Goal: Information Seeking & Learning: Find specific fact

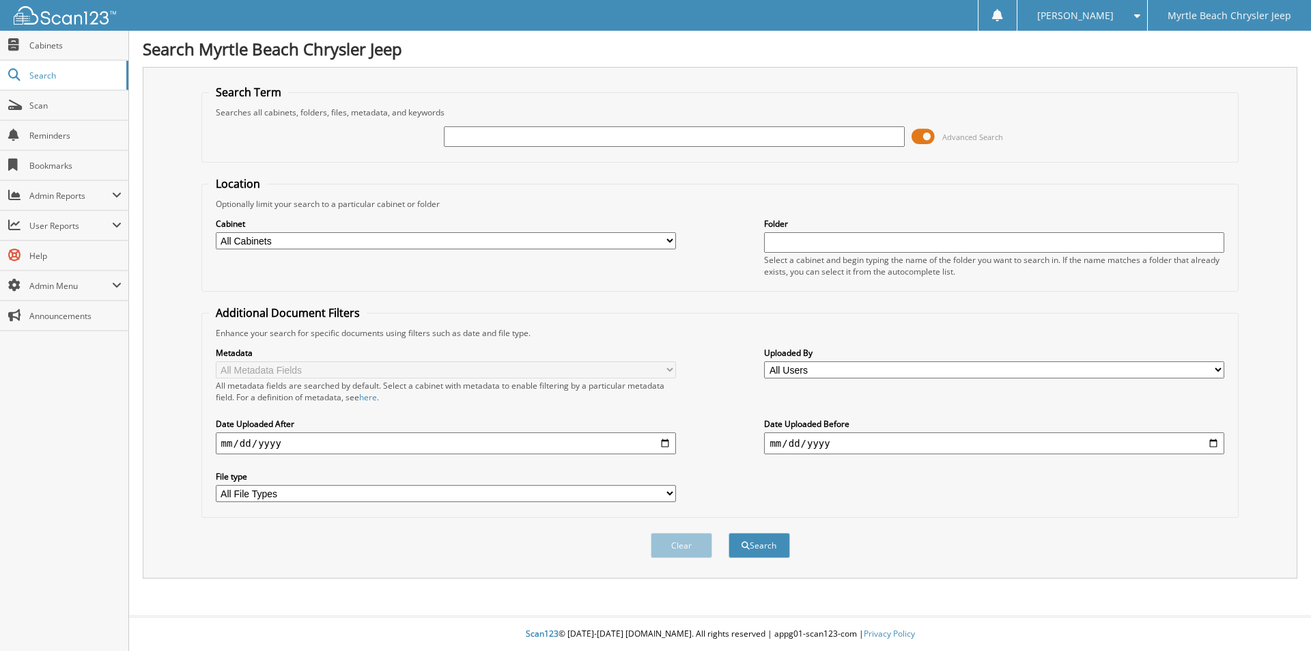
click at [535, 135] on input "text" at bounding box center [674, 136] width 460 height 20
type input "CHRISTINA BOWERS"
click at [728, 532] on button "Search" at bounding box center [758, 544] width 61 height 25
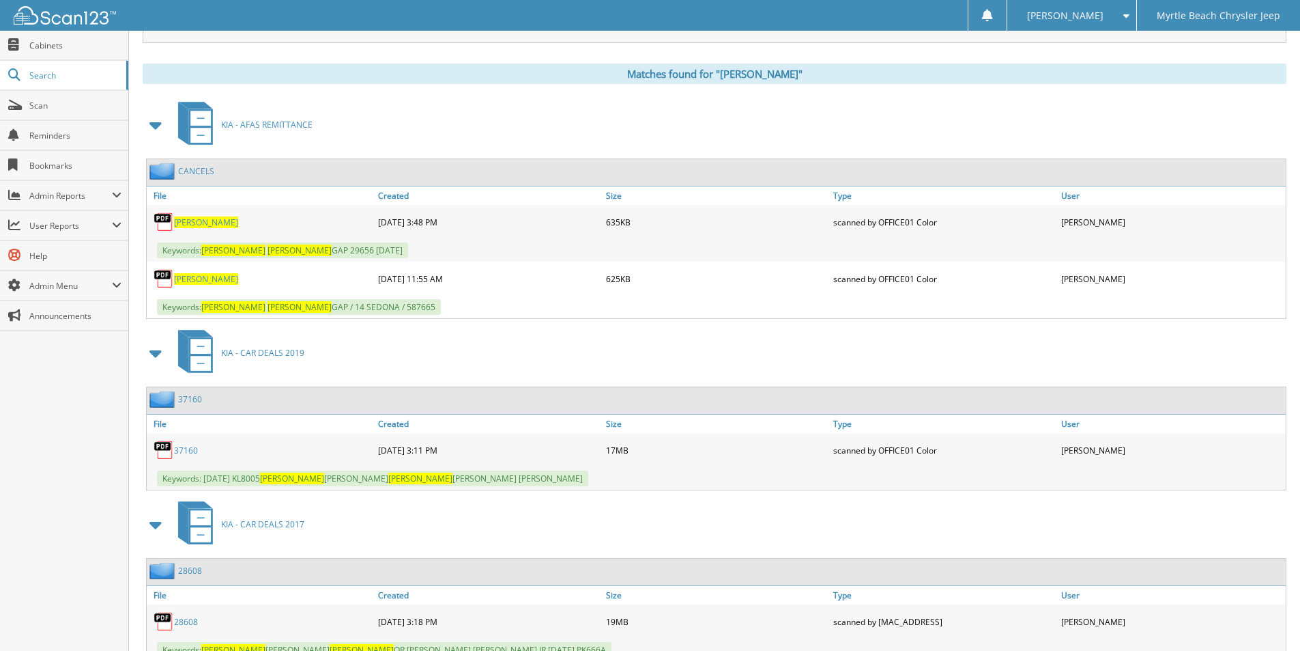
scroll to position [546, 0]
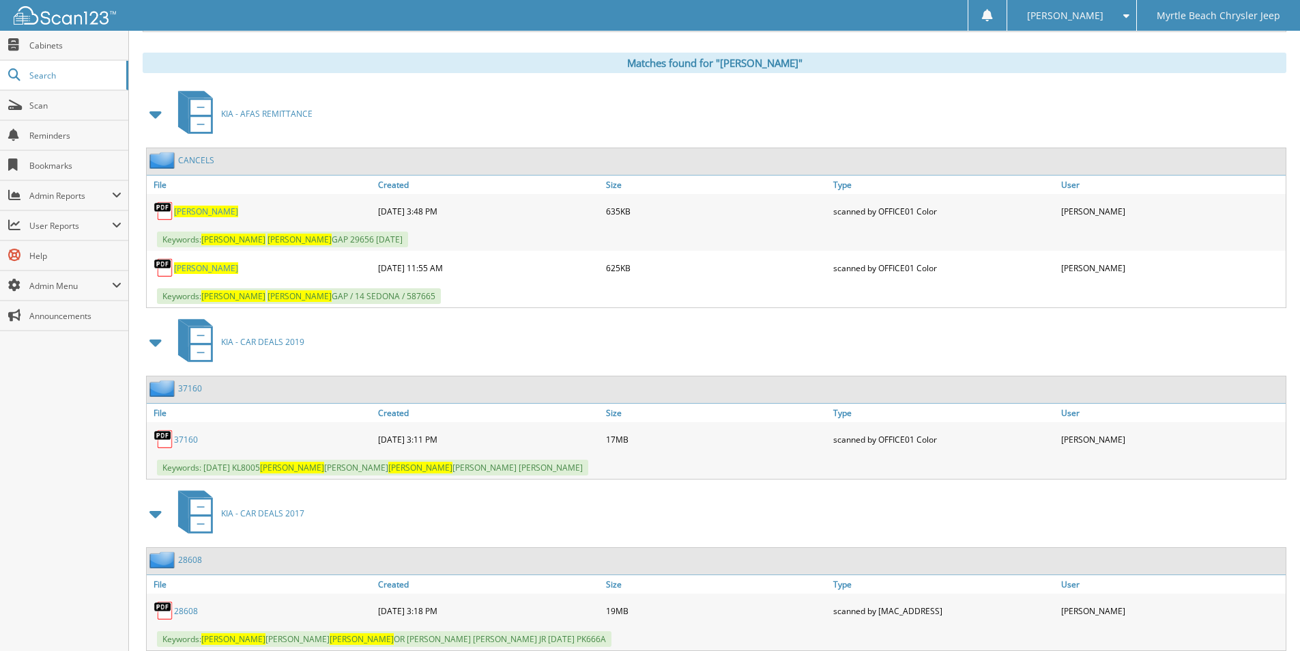
click at [180, 439] on link "37160" at bounding box center [186, 439] width 24 height 12
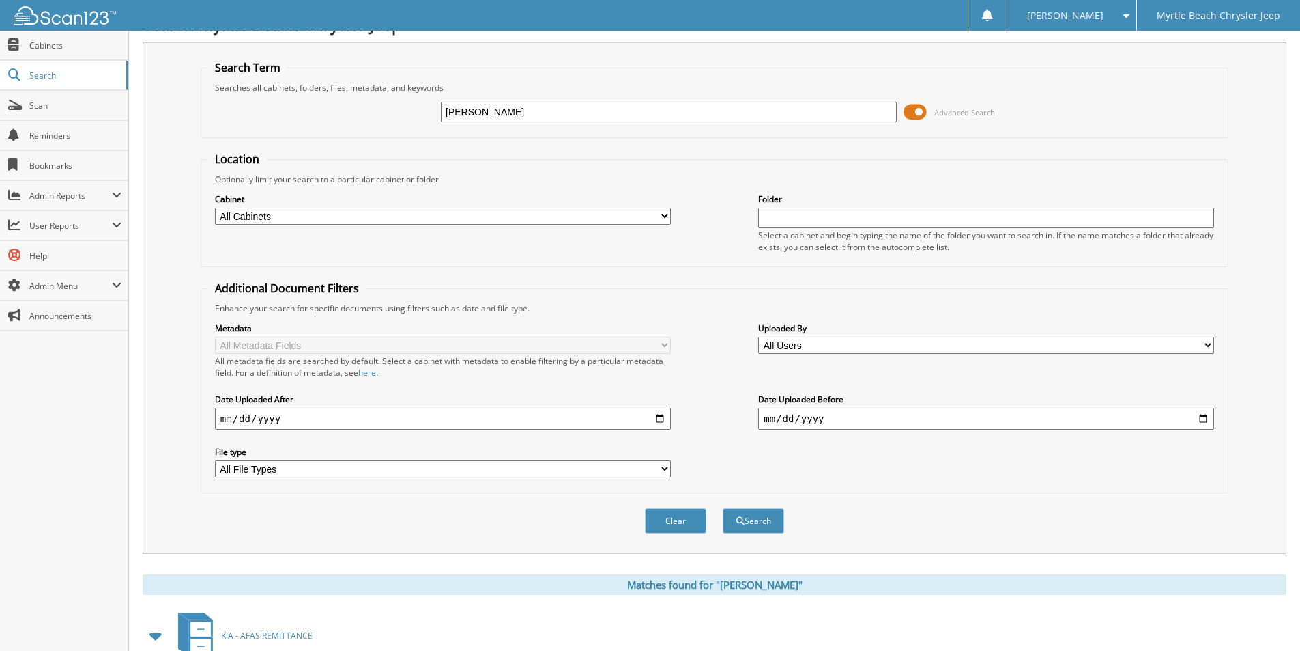
scroll to position [0, 0]
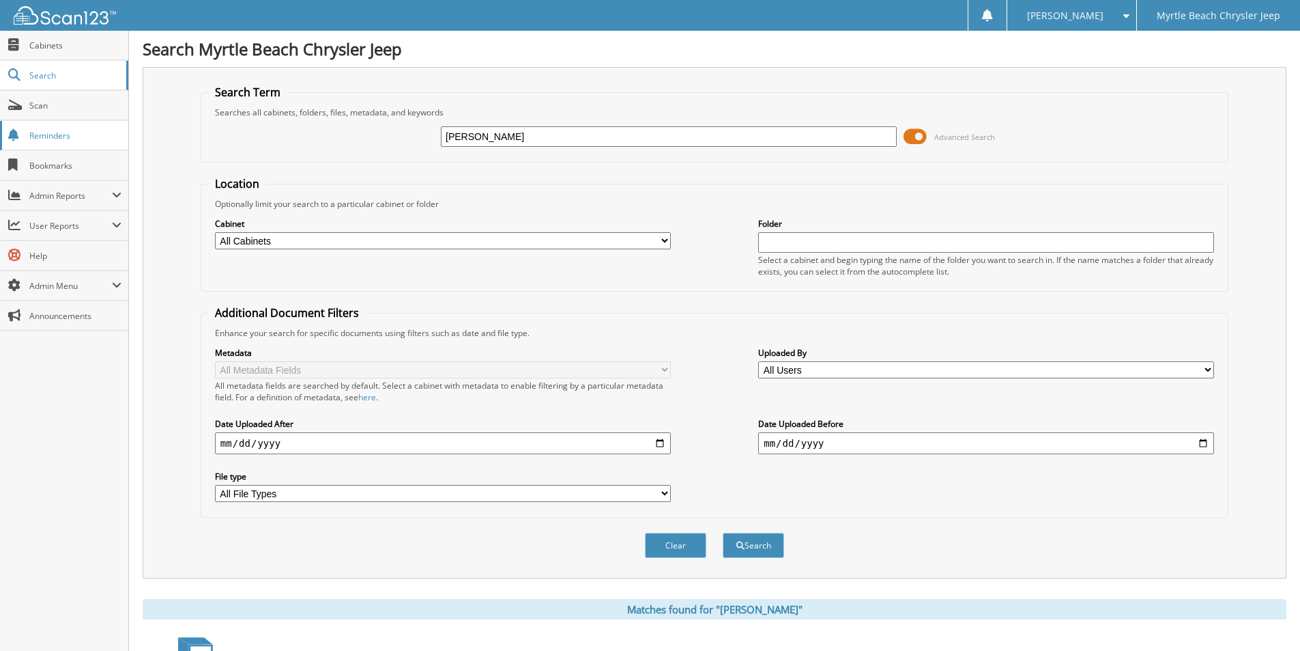
drag, startPoint x: 601, startPoint y: 132, endPoint x: 117, endPoint y: 123, distance: 483.4
type input "TONYA LIVINGSTON"
click at [723, 532] on button "Search" at bounding box center [753, 544] width 61 height 25
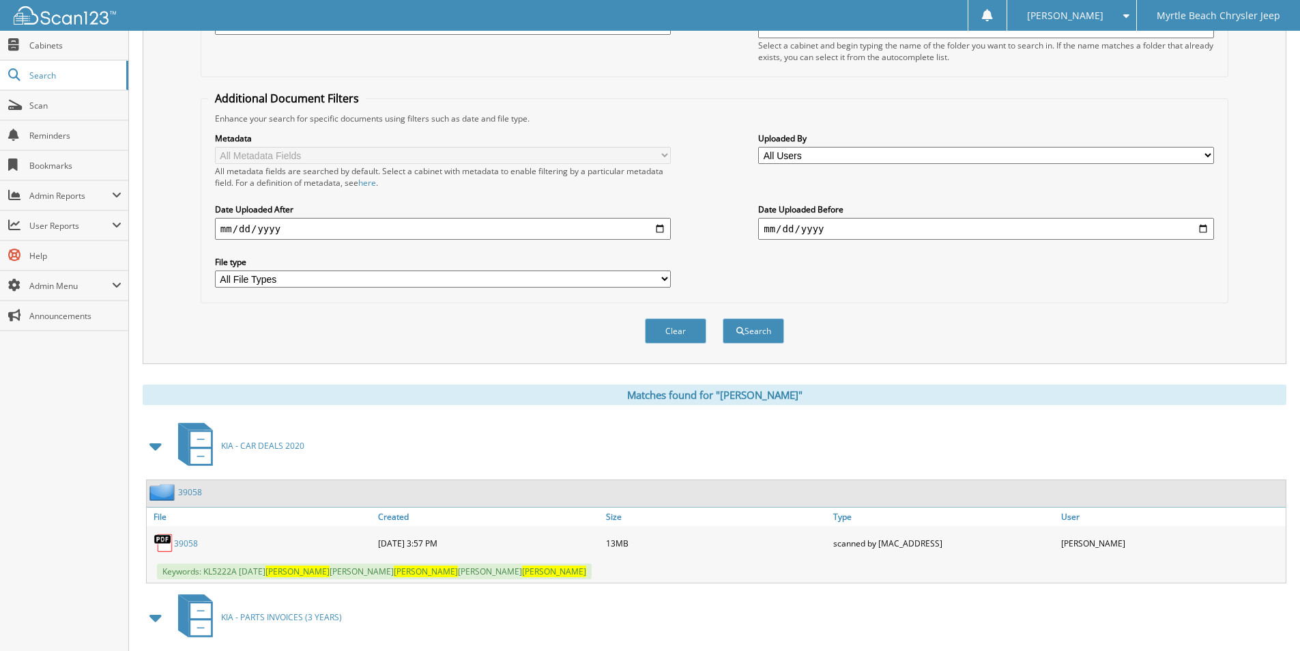
scroll to position [410, 0]
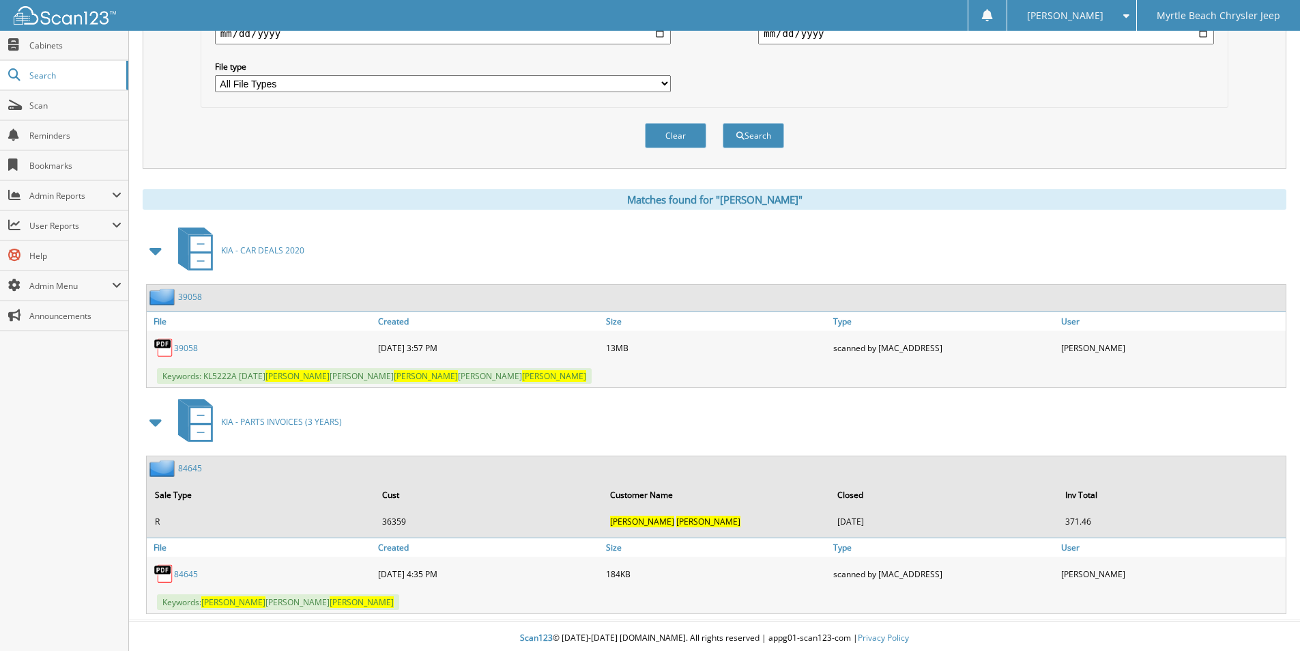
click at [186, 351] on link "39058" at bounding box center [186, 348] width 24 height 12
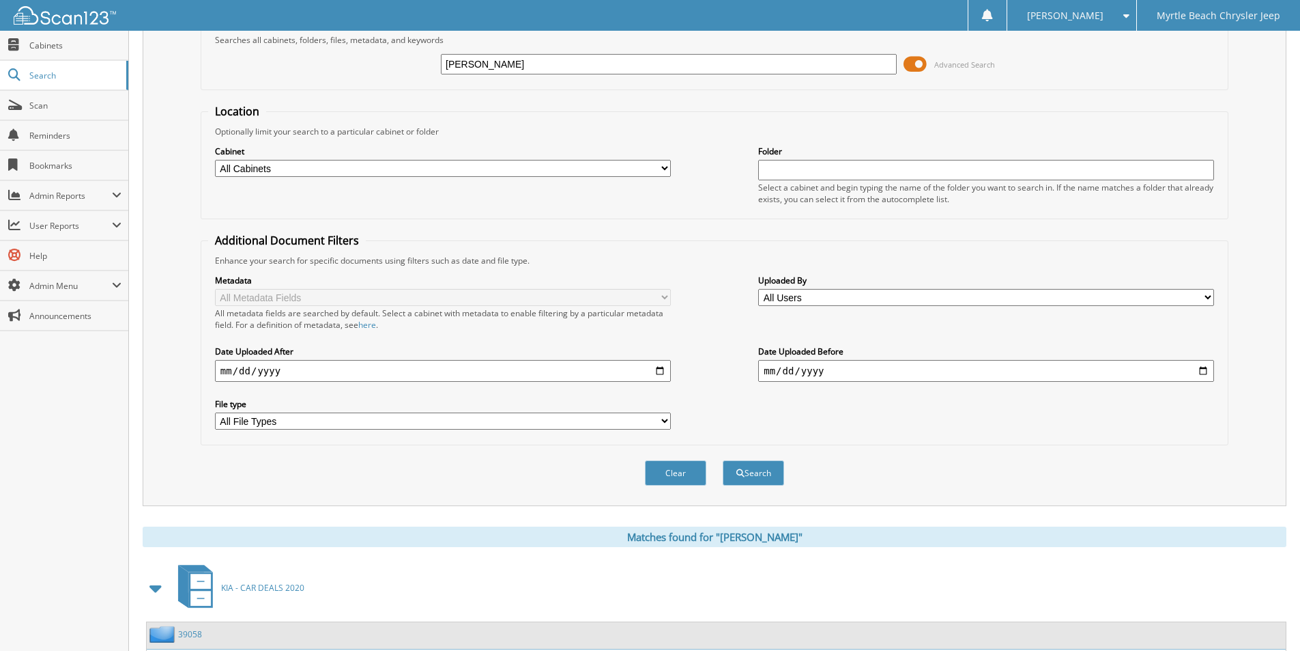
scroll to position [0, 0]
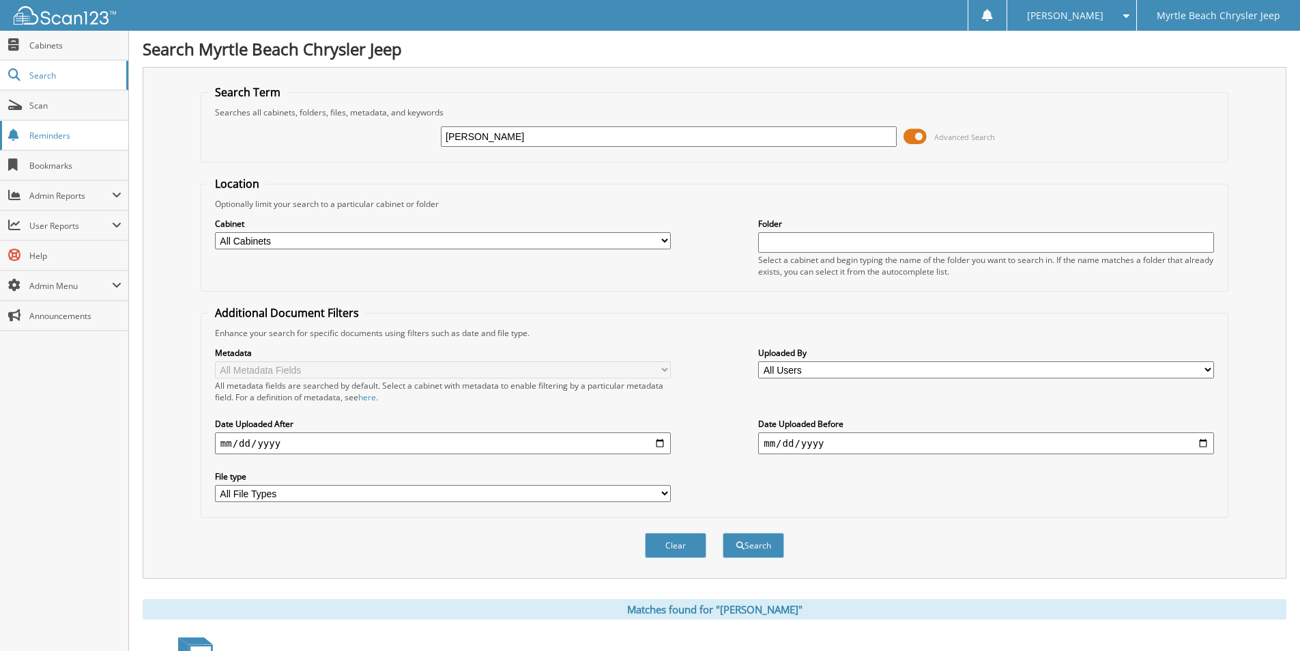
drag, startPoint x: 620, startPoint y: 131, endPoint x: 0, endPoint y: 141, distance: 619.9
click at [0, 141] on body "Jasmine G. Settings Logout Myrtle Beach Chrysler Jeep Close Cabinets Search Sca…" at bounding box center [650, 532] width 1300 height 1064
type input "JONATHAN NORRIS"
click at [723, 532] on button "Search" at bounding box center [753, 544] width 61 height 25
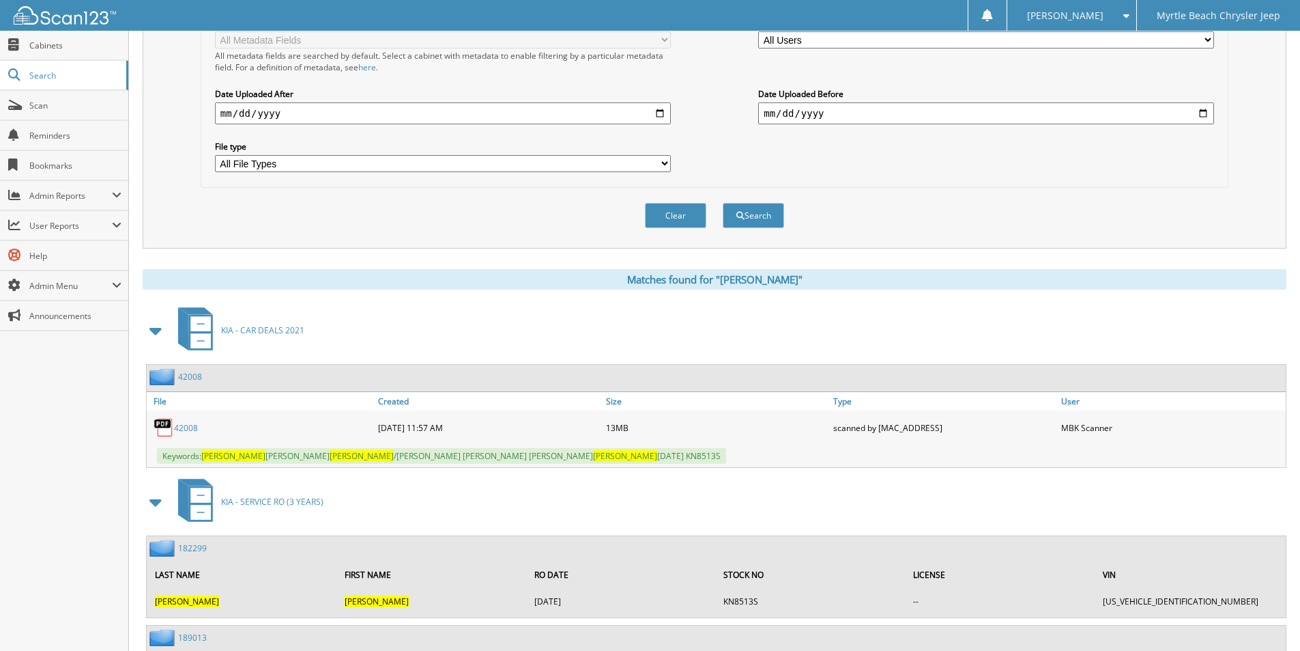
scroll to position [341, 0]
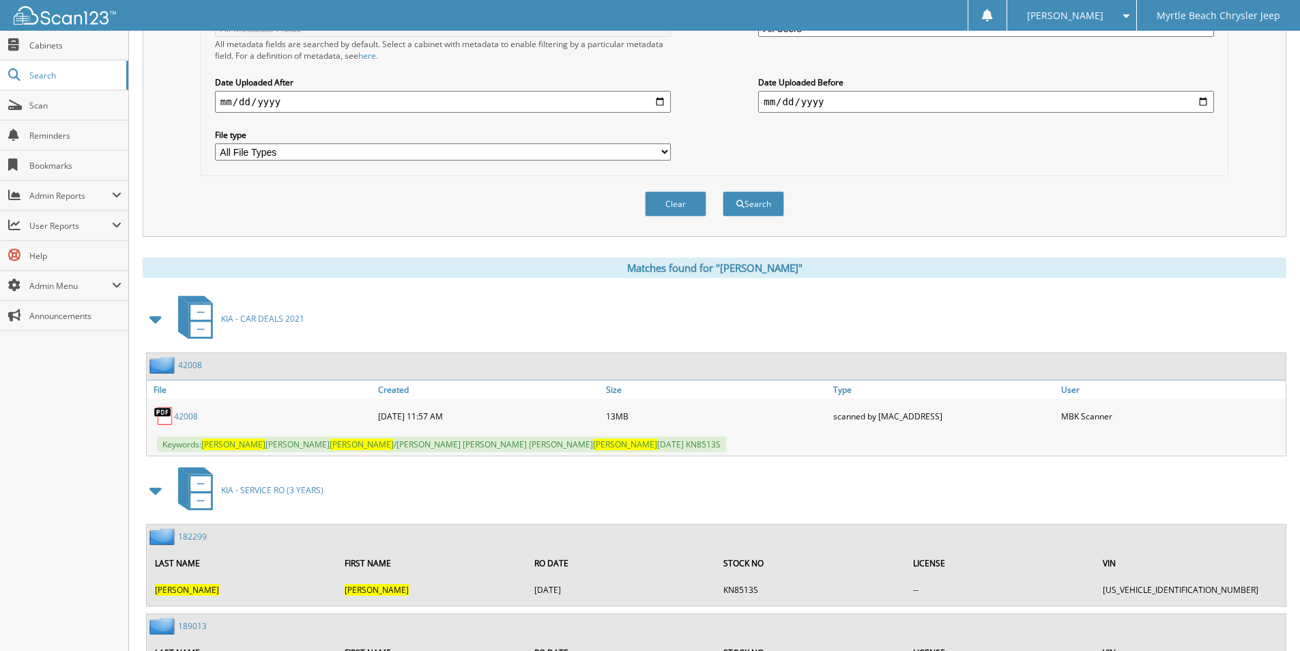
click at [186, 414] on link "42008" at bounding box center [186, 416] width 24 height 12
click at [186, 370] on link "42008" at bounding box center [190, 365] width 24 height 12
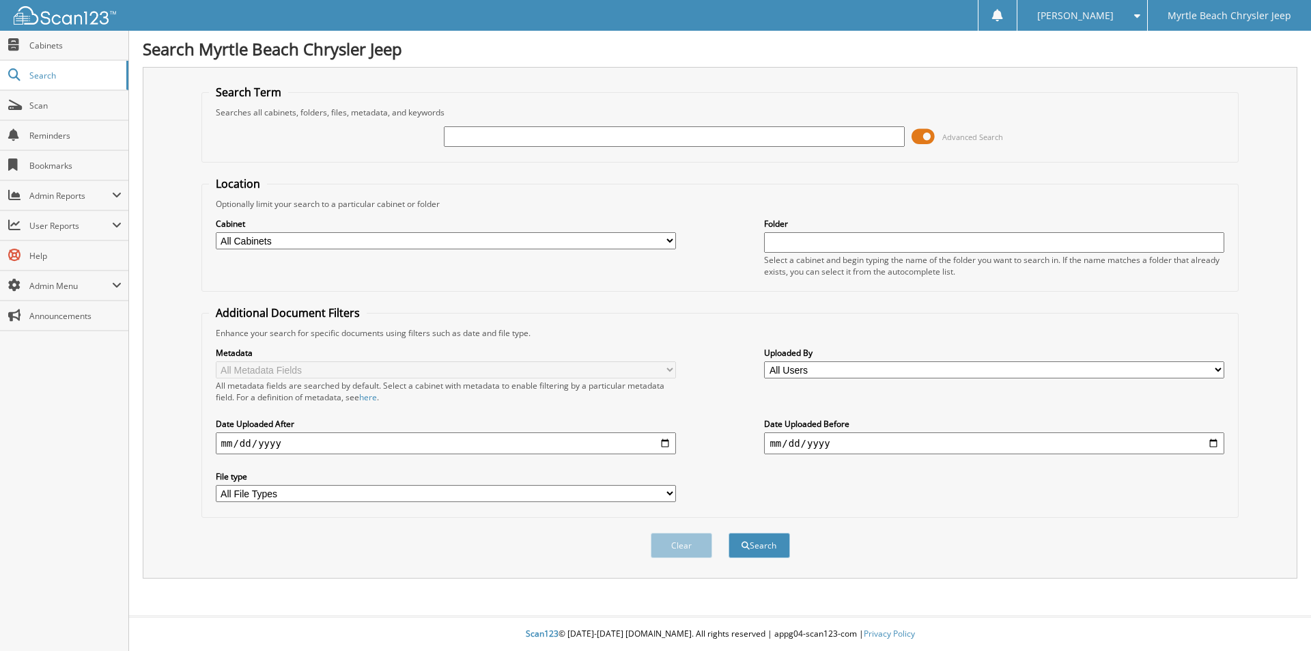
click at [646, 139] on input "text" at bounding box center [674, 136] width 460 height 20
type input "[PERSON_NAME]"
click at [728, 532] on button "Search" at bounding box center [758, 544] width 61 height 25
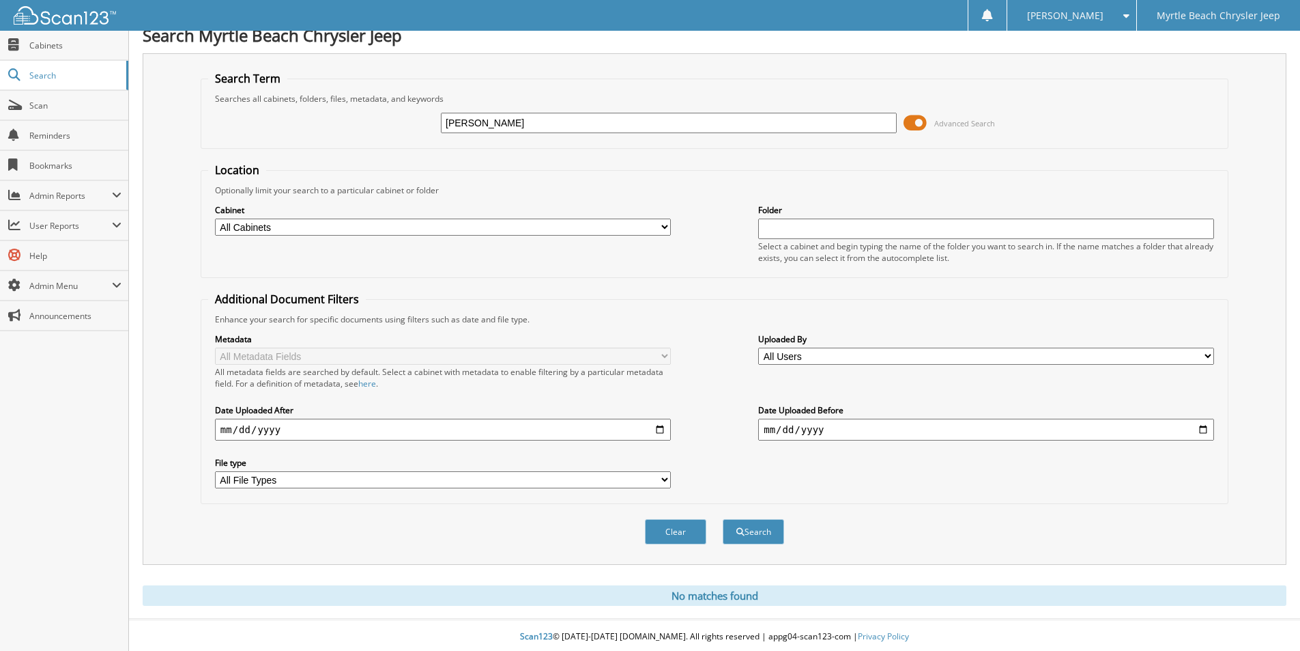
scroll to position [17, 0]
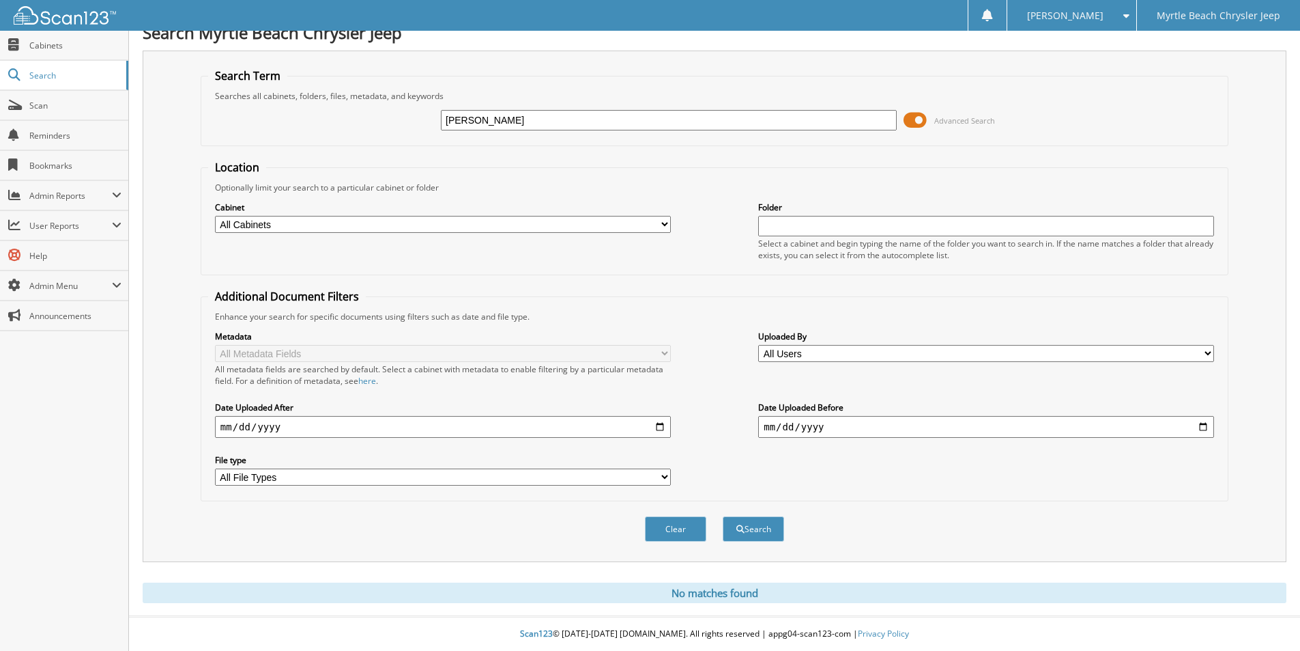
click at [466, 115] on input "VIOLA RUSSO" at bounding box center [669, 120] width 456 height 20
type input "RUSSO"
click at [723, 516] on button "Search" at bounding box center [753, 528] width 61 height 25
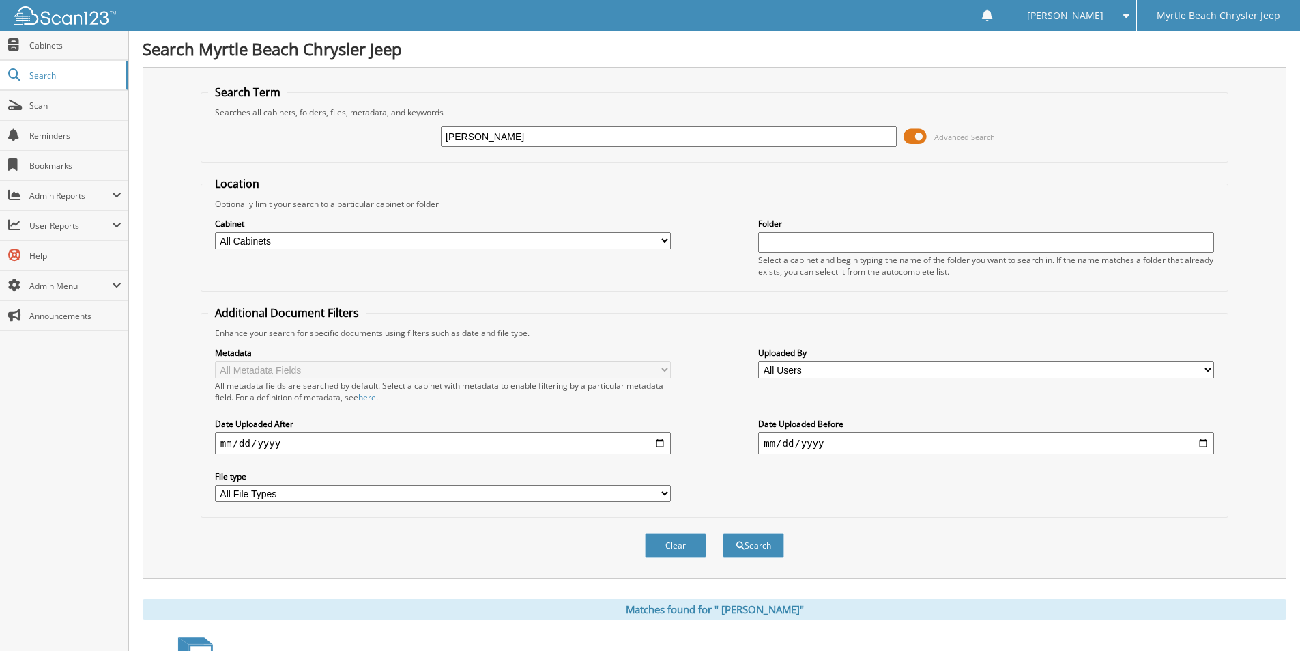
drag, startPoint x: 610, startPoint y: 134, endPoint x: 179, endPoint y: 143, distance: 430.8
click at [179, 143] on div "Search Term Searches all cabinets, folders, files, metadata, and keywords [PERS…" at bounding box center [715, 322] width 1144 height 511
type input "[PERSON_NAME]"
click at [723, 532] on button "Search" at bounding box center [753, 544] width 61 height 25
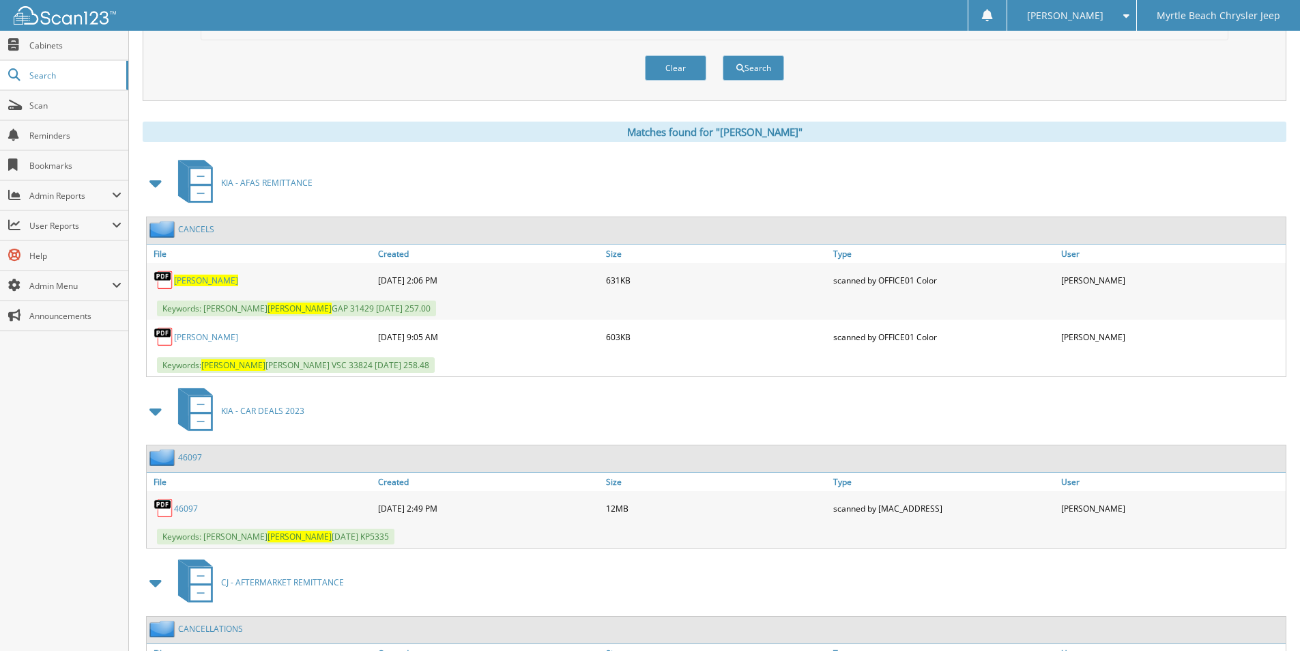
scroll to position [478, 0]
drag, startPoint x: 184, startPoint y: 509, endPoint x: 196, endPoint y: 509, distance: 12.3
click at [184, 509] on link "46097" at bounding box center [186, 508] width 24 height 12
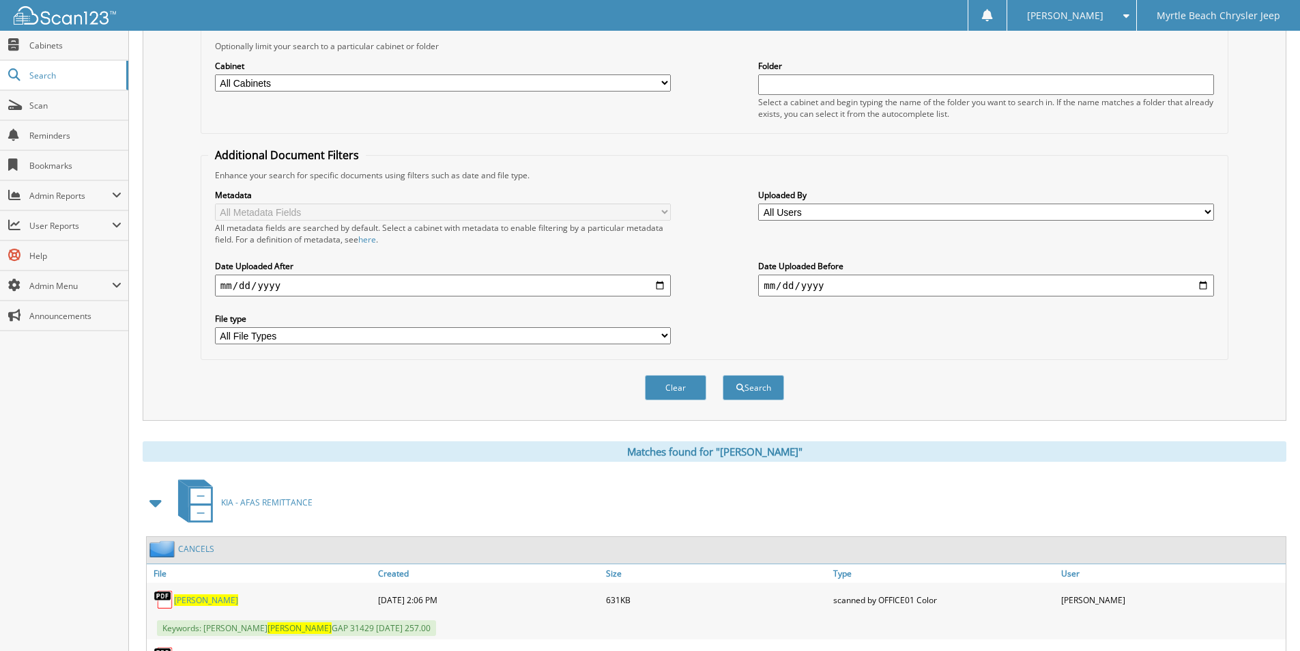
scroll to position [0, 0]
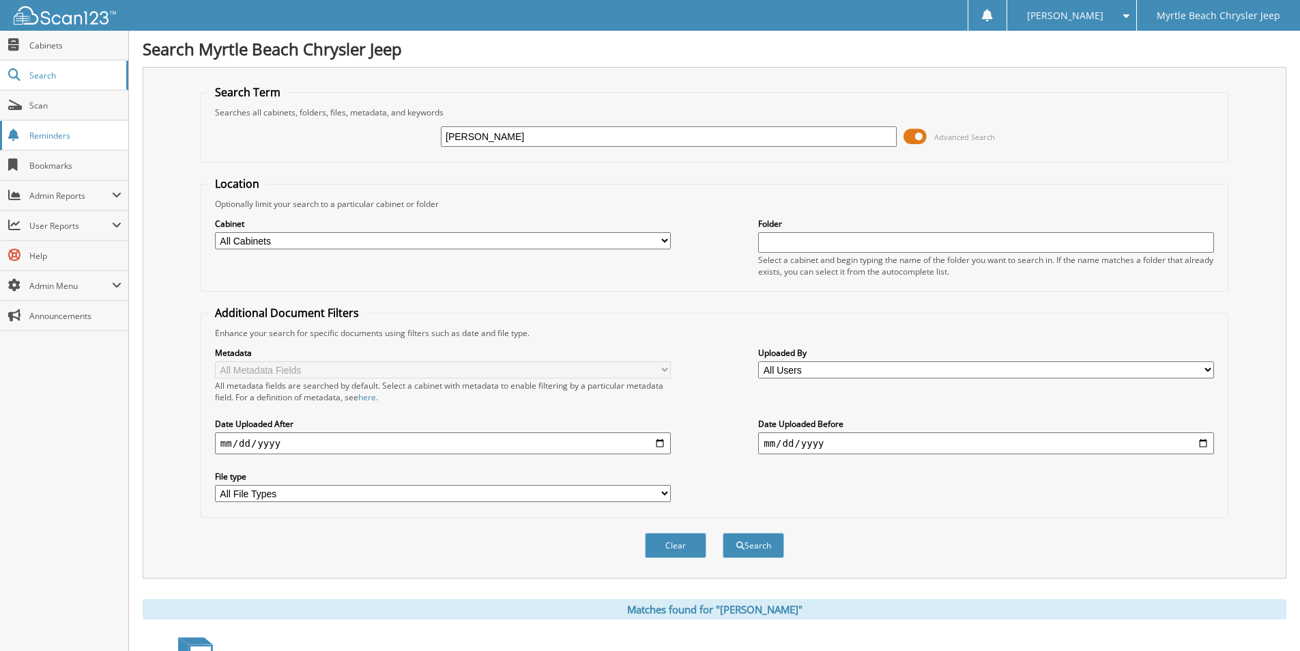
drag, startPoint x: 680, startPoint y: 132, endPoint x: 0, endPoint y: 137, distance: 679.9
type input "PADIN"
click at [723, 532] on button "Search" at bounding box center [753, 544] width 61 height 25
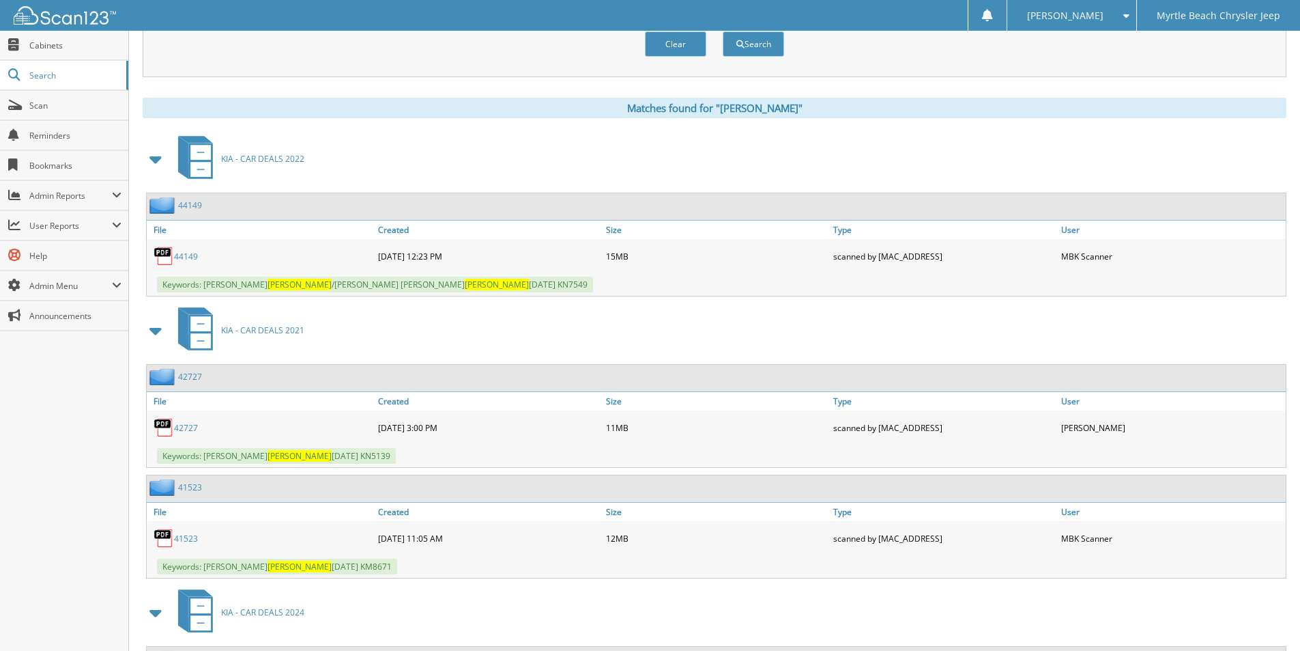
scroll to position [546, 0]
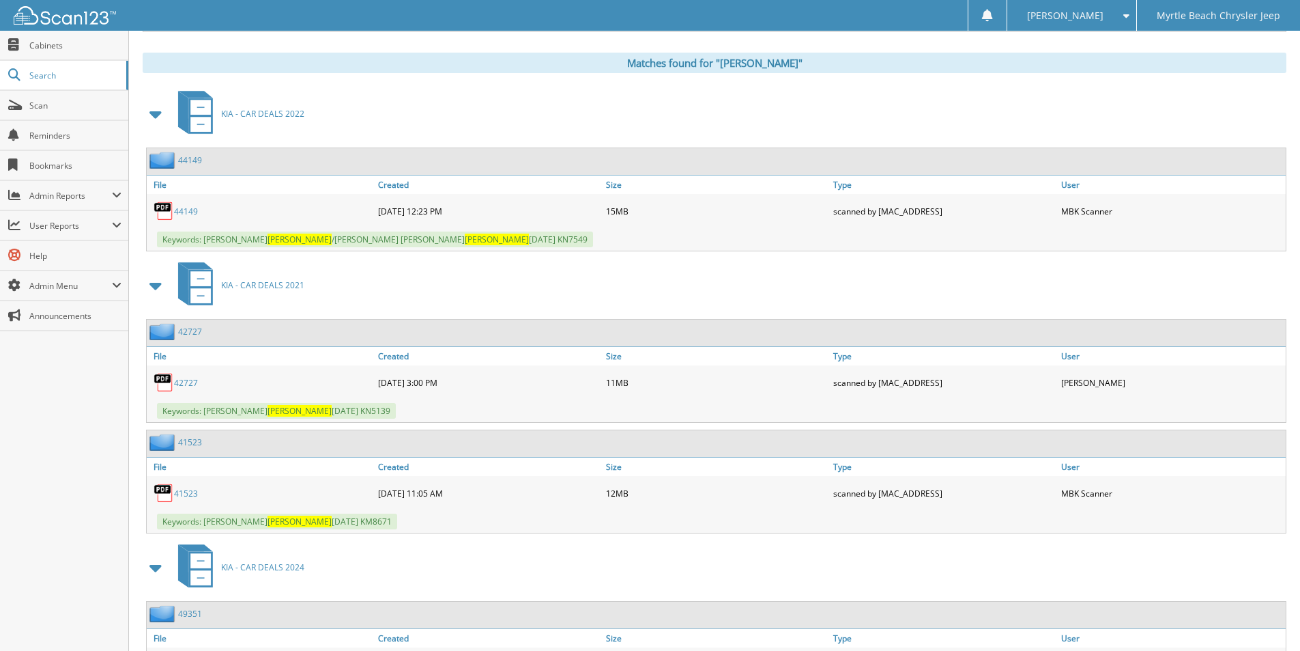
click at [184, 492] on link "41523" at bounding box center [186, 493] width 24 height 12
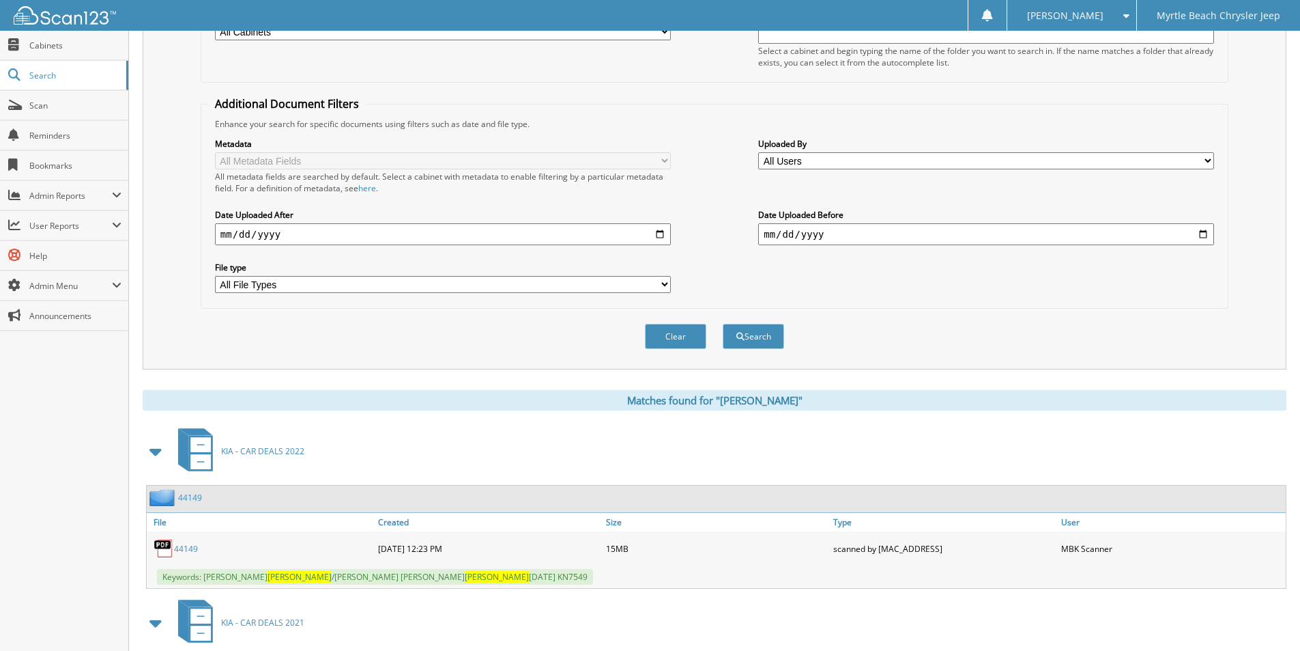
scroll to position [0, 0]
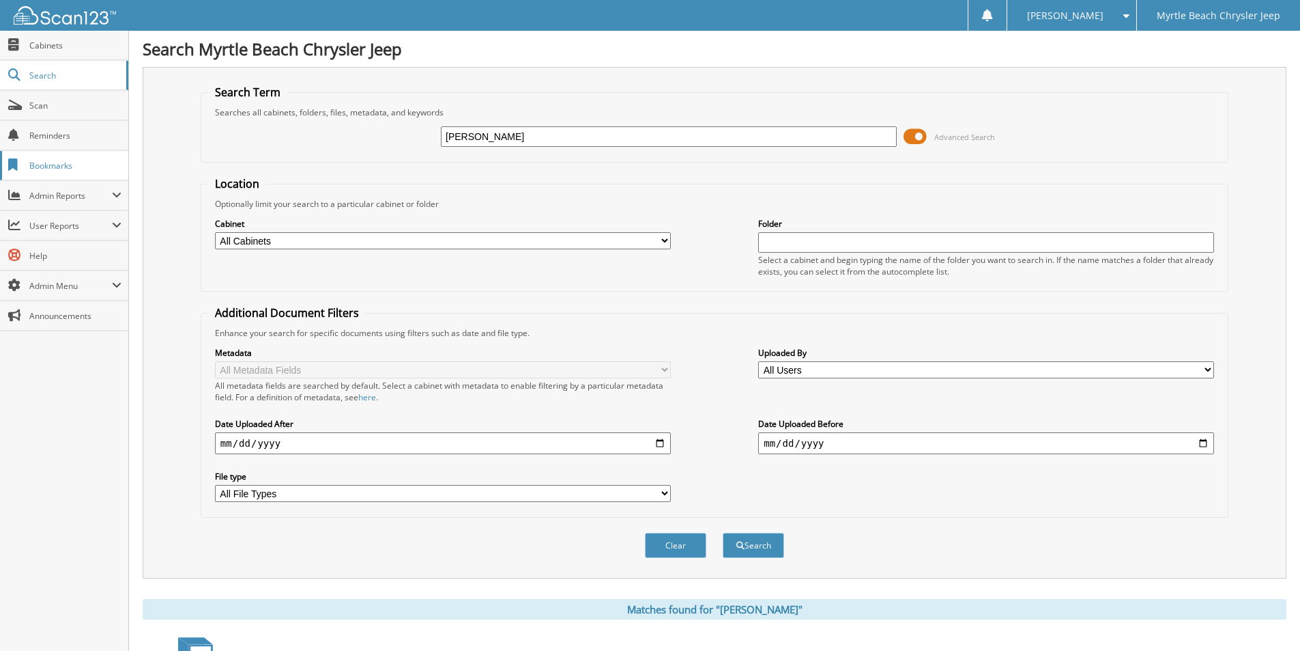
drag, startPoint x: 618, startPoint y: 134, endPoint x: 113, endPoint y: 160, distance: 506.5
type input "114914"
click at [723, 532] on button "Search" at bounding box center [753, 544] width 61 height 25
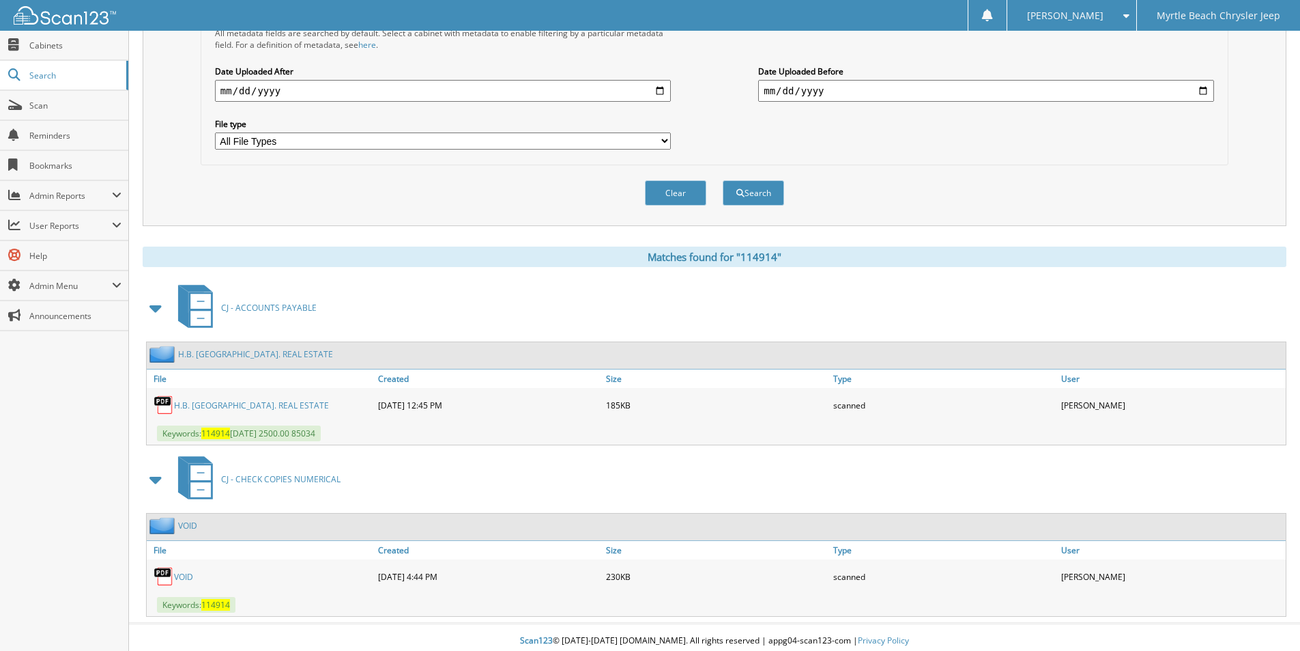
scroll to position [360, 0]
